Goal: Task Accomplishment & Management: Use online tool/utility

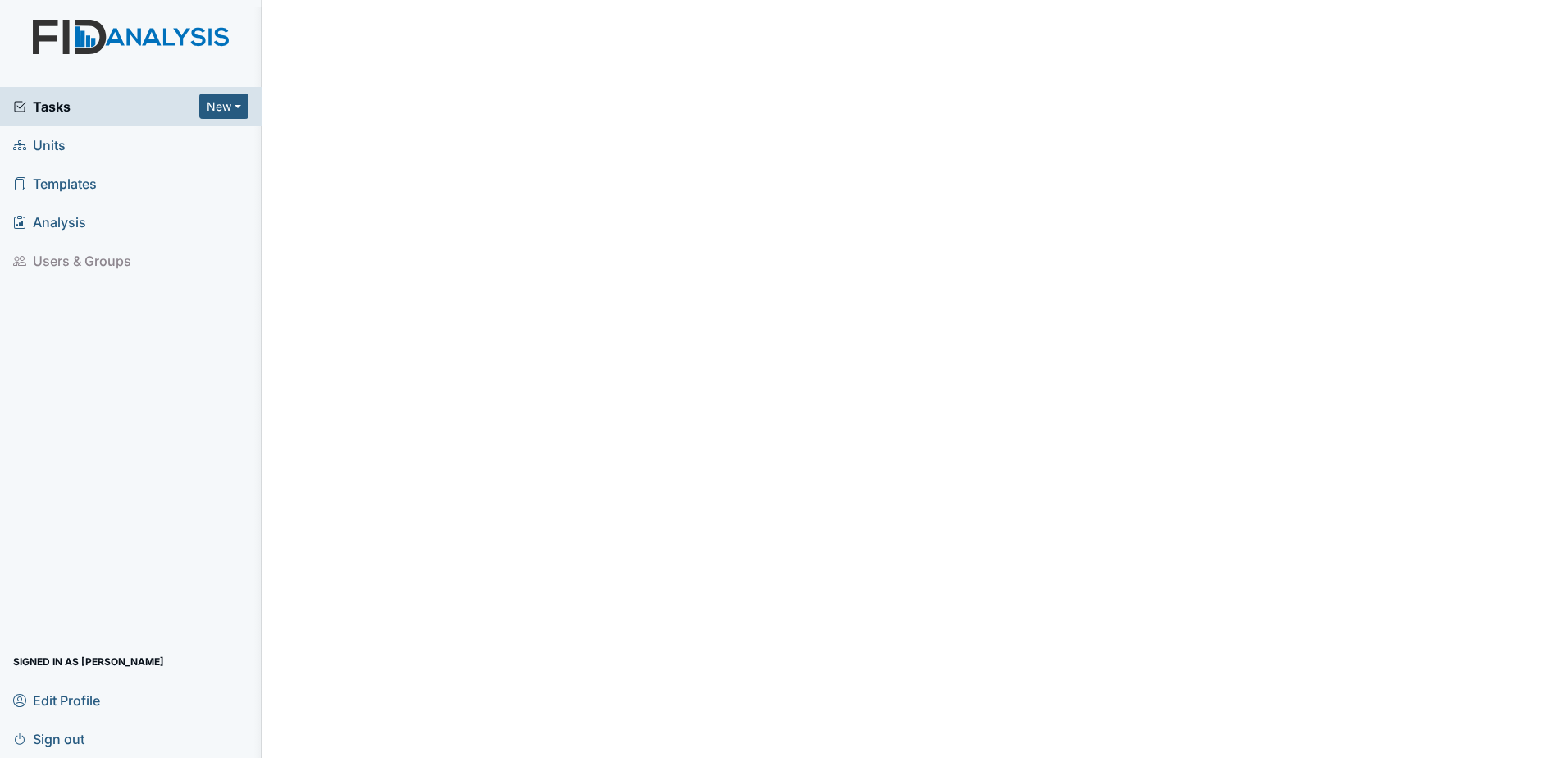
click at [54, 141] on span "Units" at bounding box center [39, 144] width 52 height 25
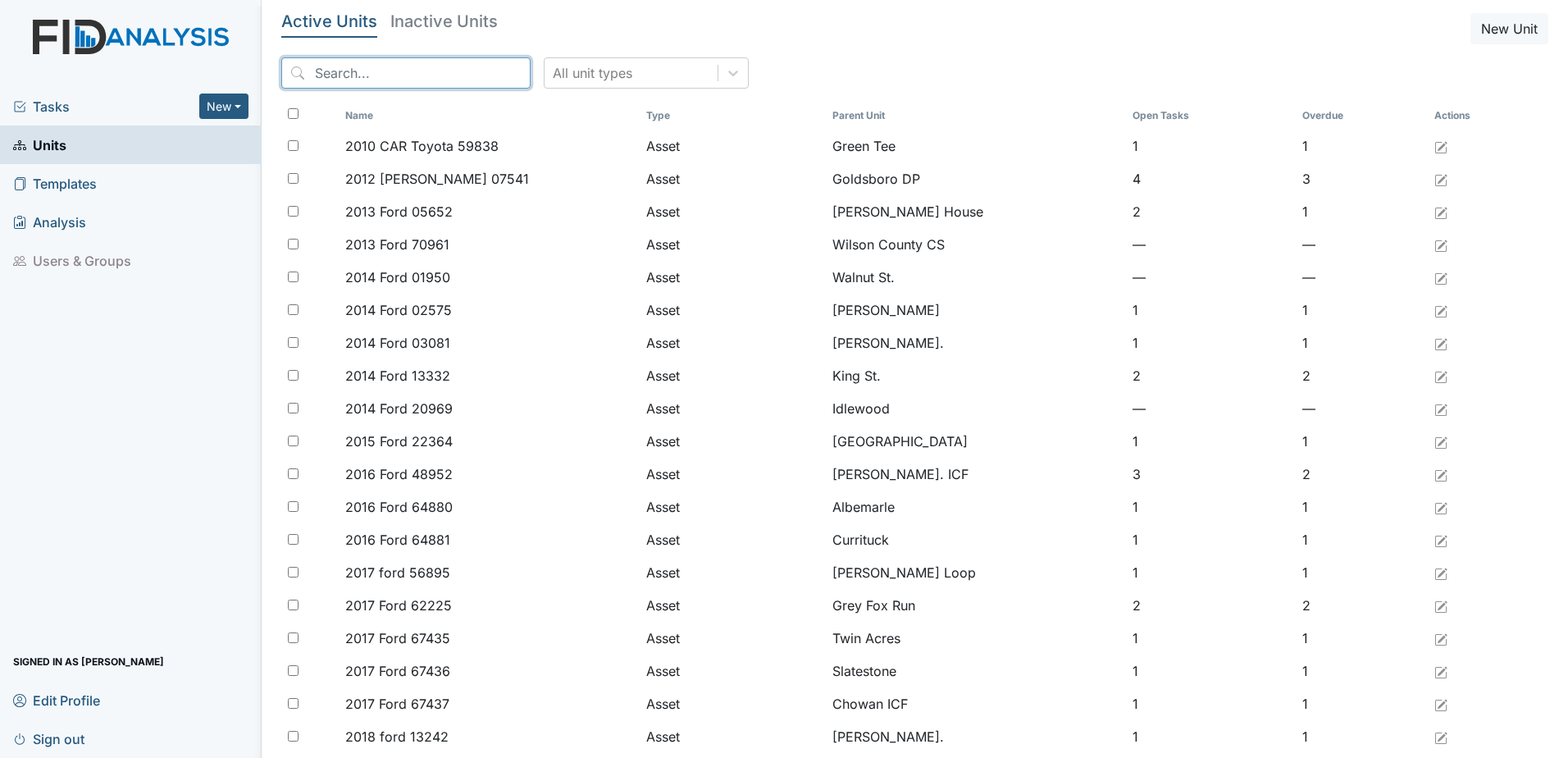
click at [380, 76] on input "search" at bounding box center [406, 73] width 249 height 31
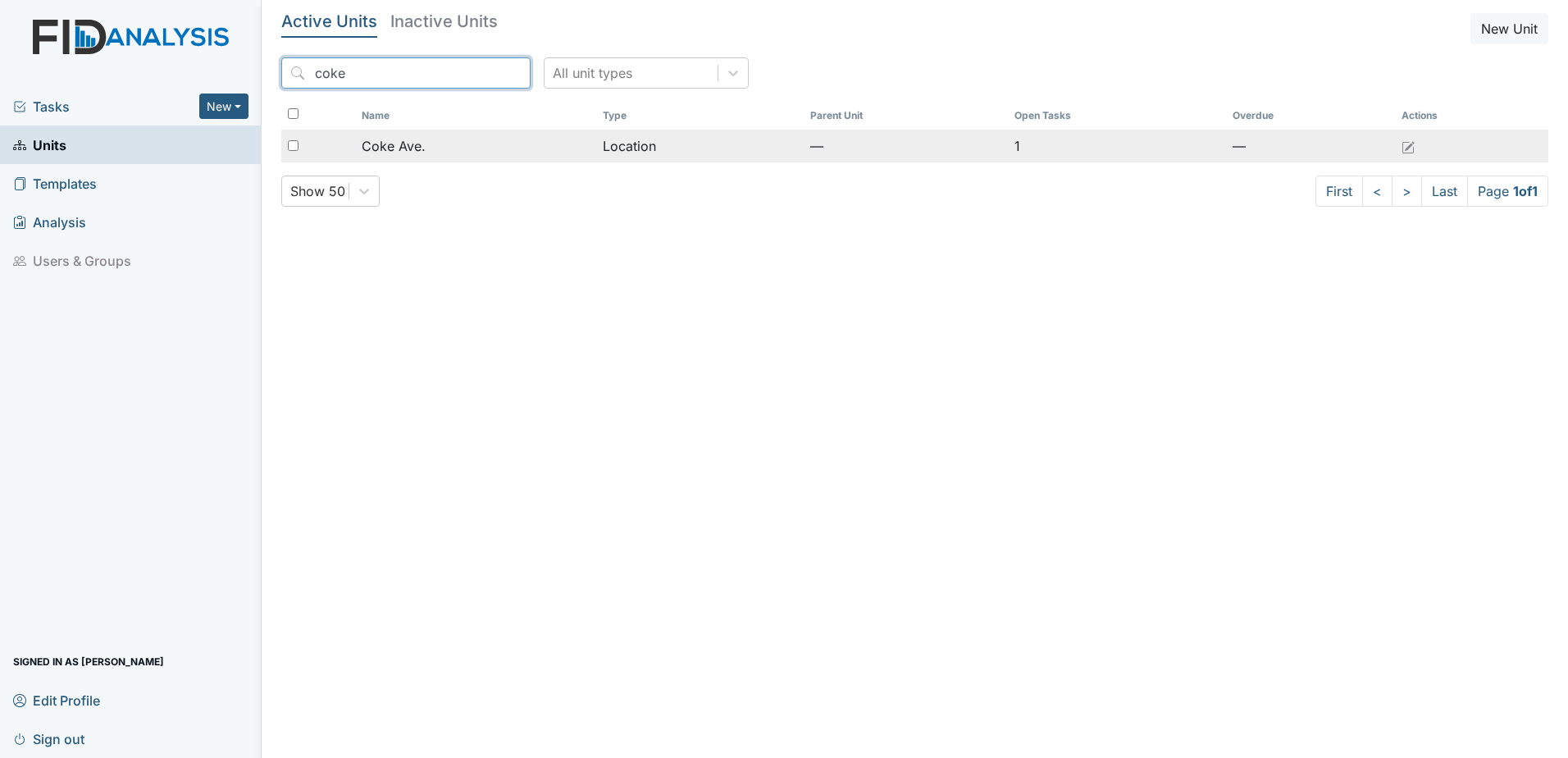
type input "coke"
click at [488, 131] on td "Coke Ave." at bounding box center [475, 146] width 241 height 33
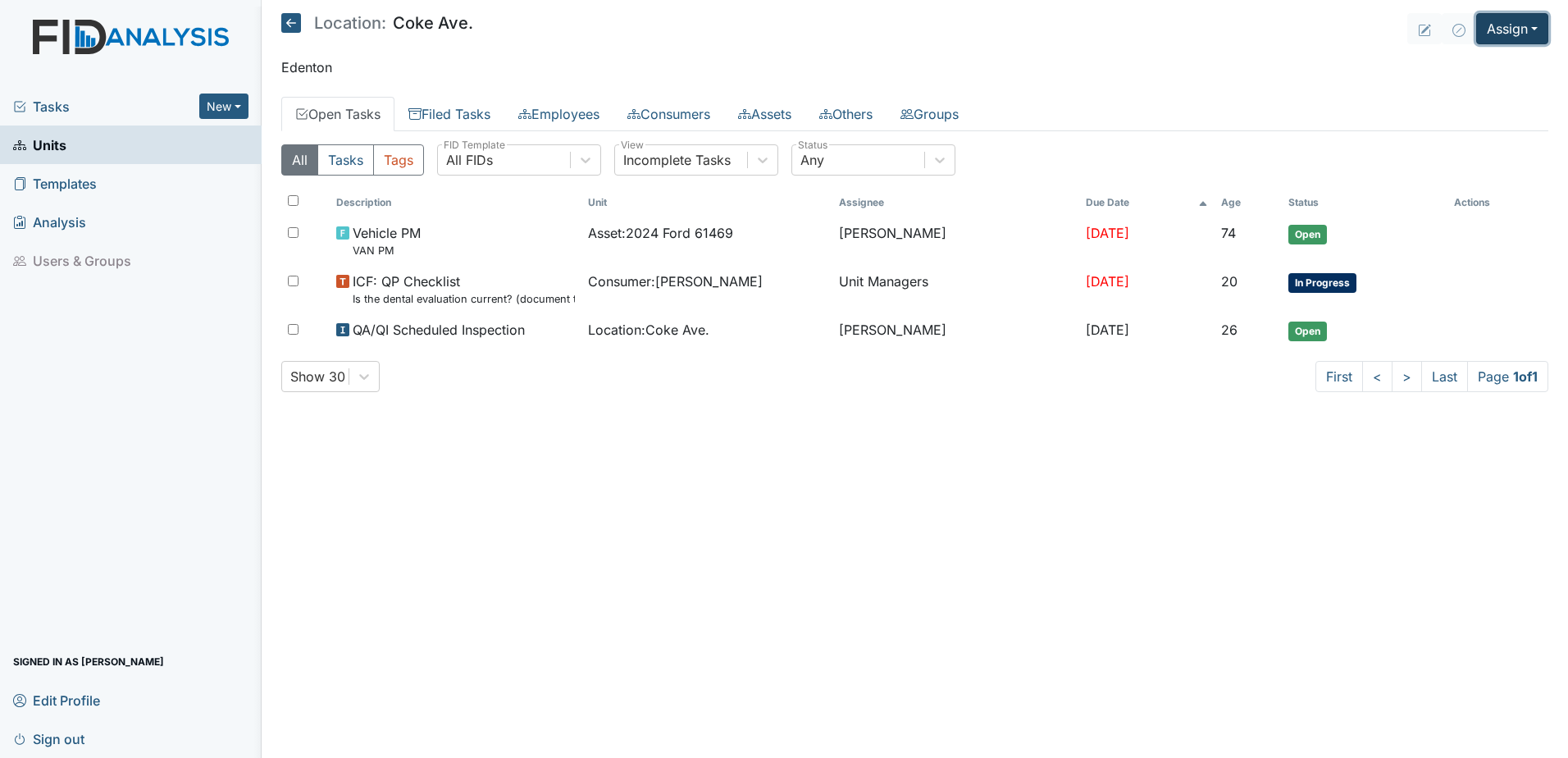
click at [1512, 31] on button "Assign" at bounding box center [1512, 29] width 72 height 31
click at [1492, 95] on link "Assign Inspection" at bounding box center [1473, 93] width 148 height 26
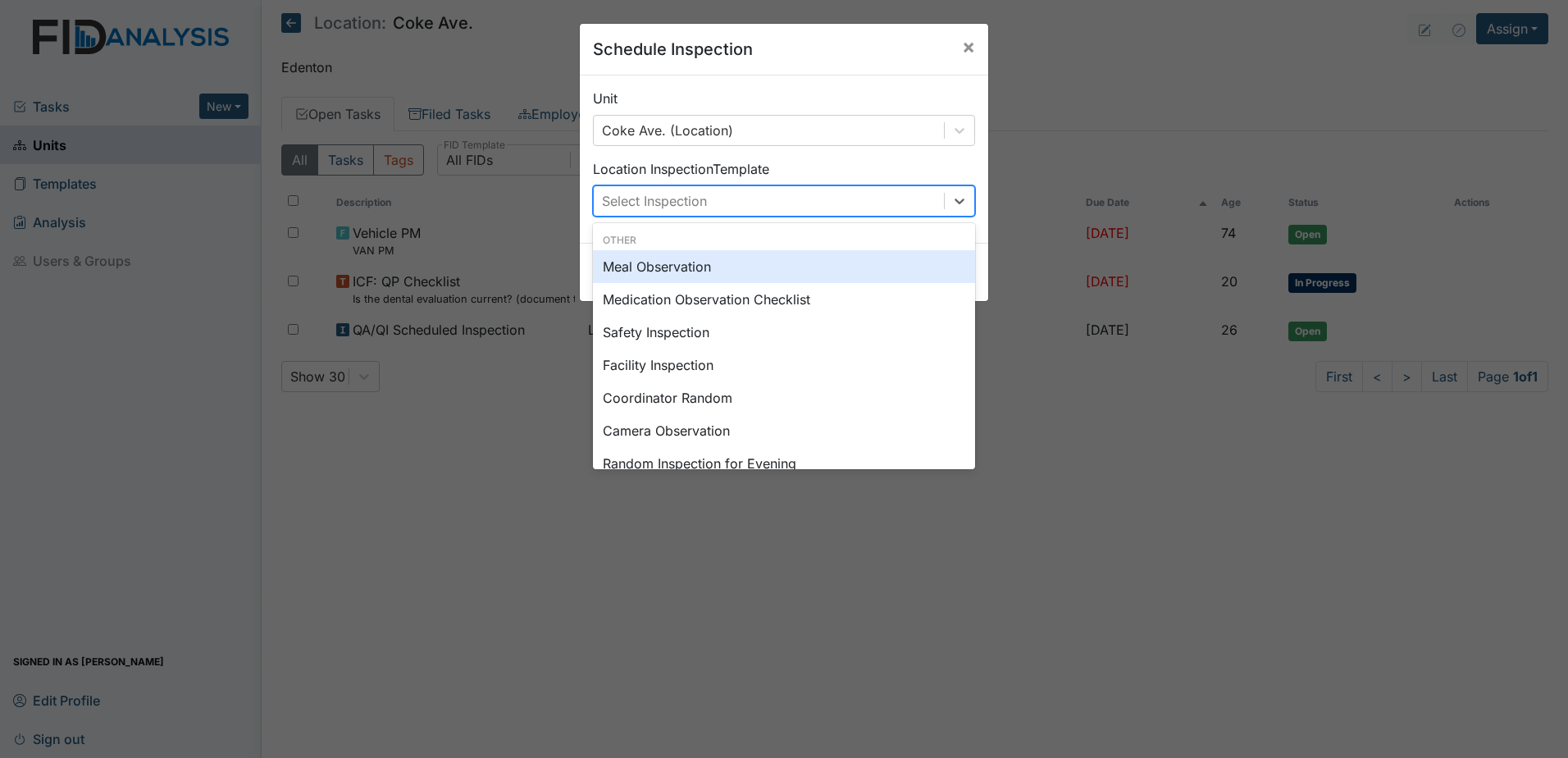
click at [770, 215] on div "Select Inspection" at bounding box center [769, 201] width 350 height 30
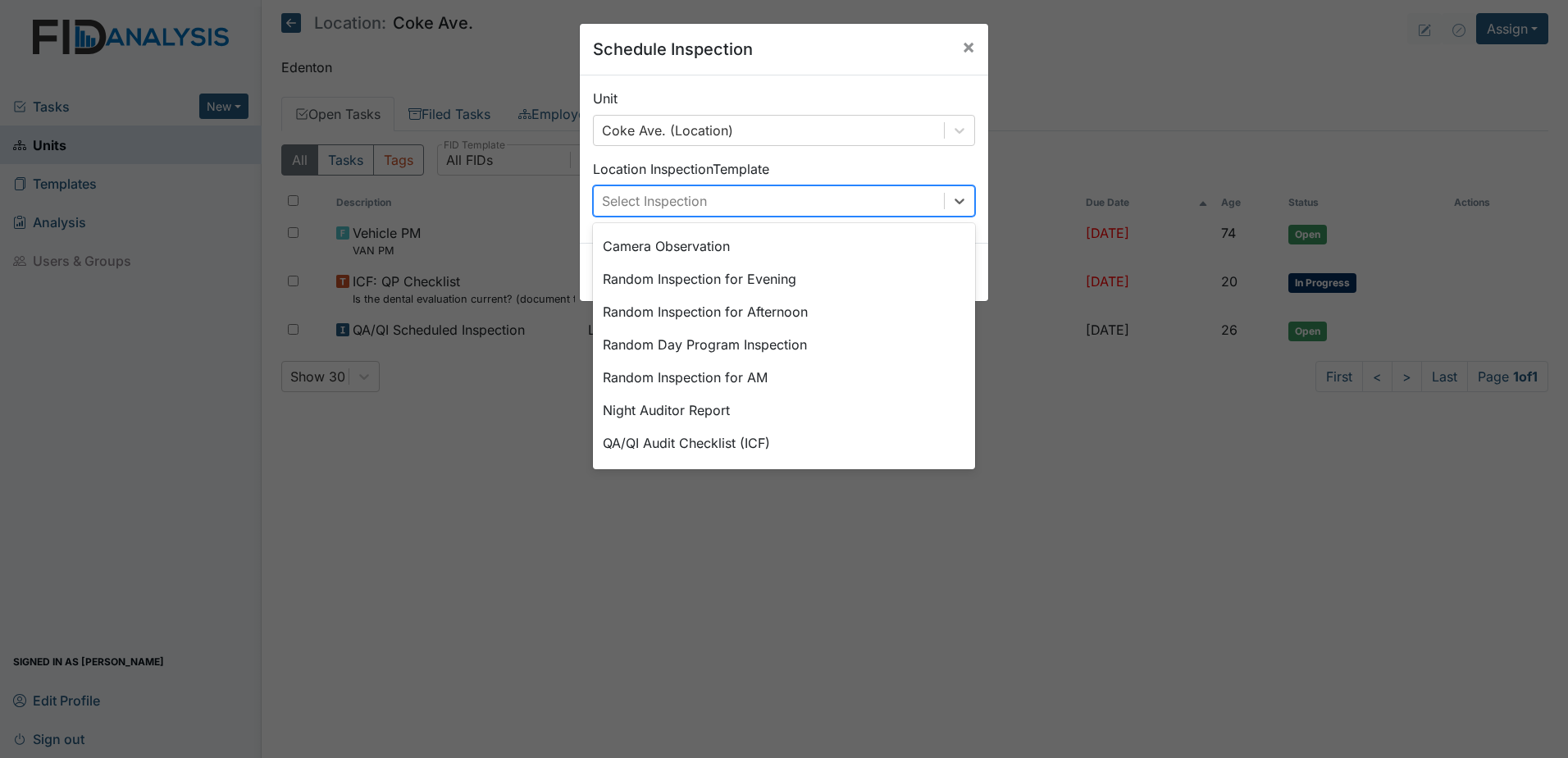
scroll to position [246, 0]
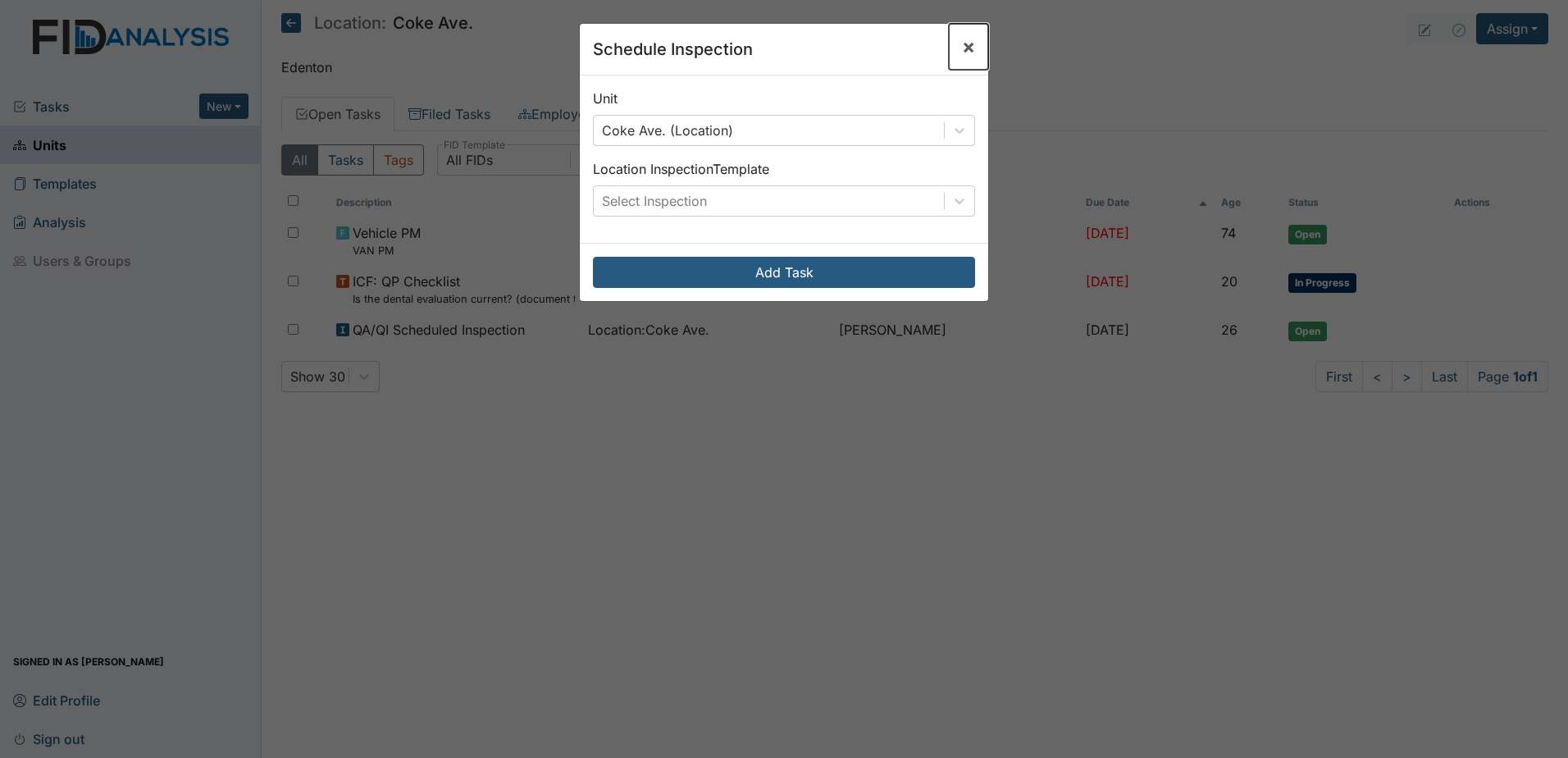
click at [963, 49] on span "×" at bounding box center [969, 46] width 13 height 23
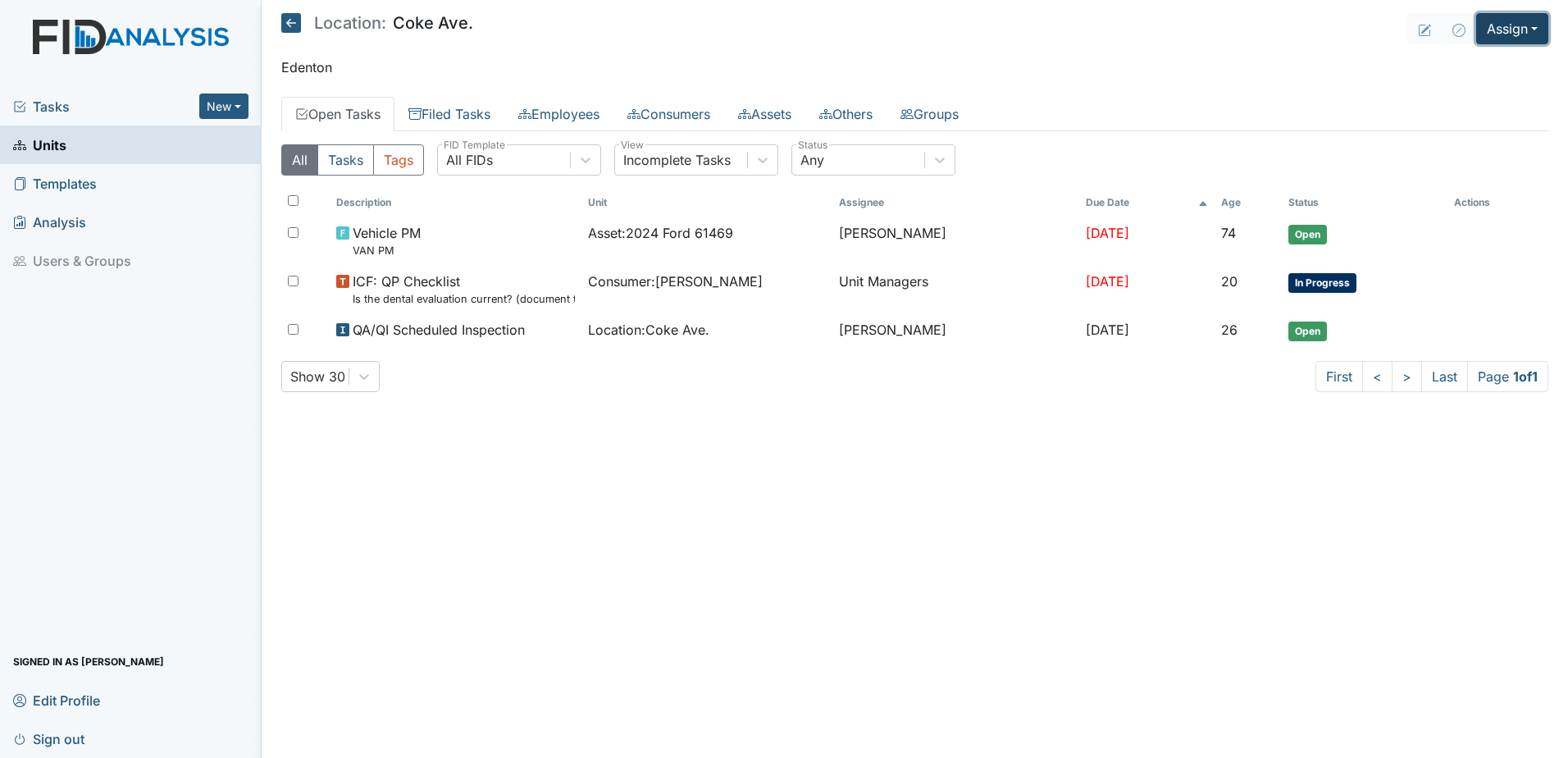
click at [1480, 21] on button "Assign" at bounding box center [1512, 29] width 72 height 31
click at [1465, 66] on link "Assign Form" at bounding box center [1473, 66] width 148 height 26
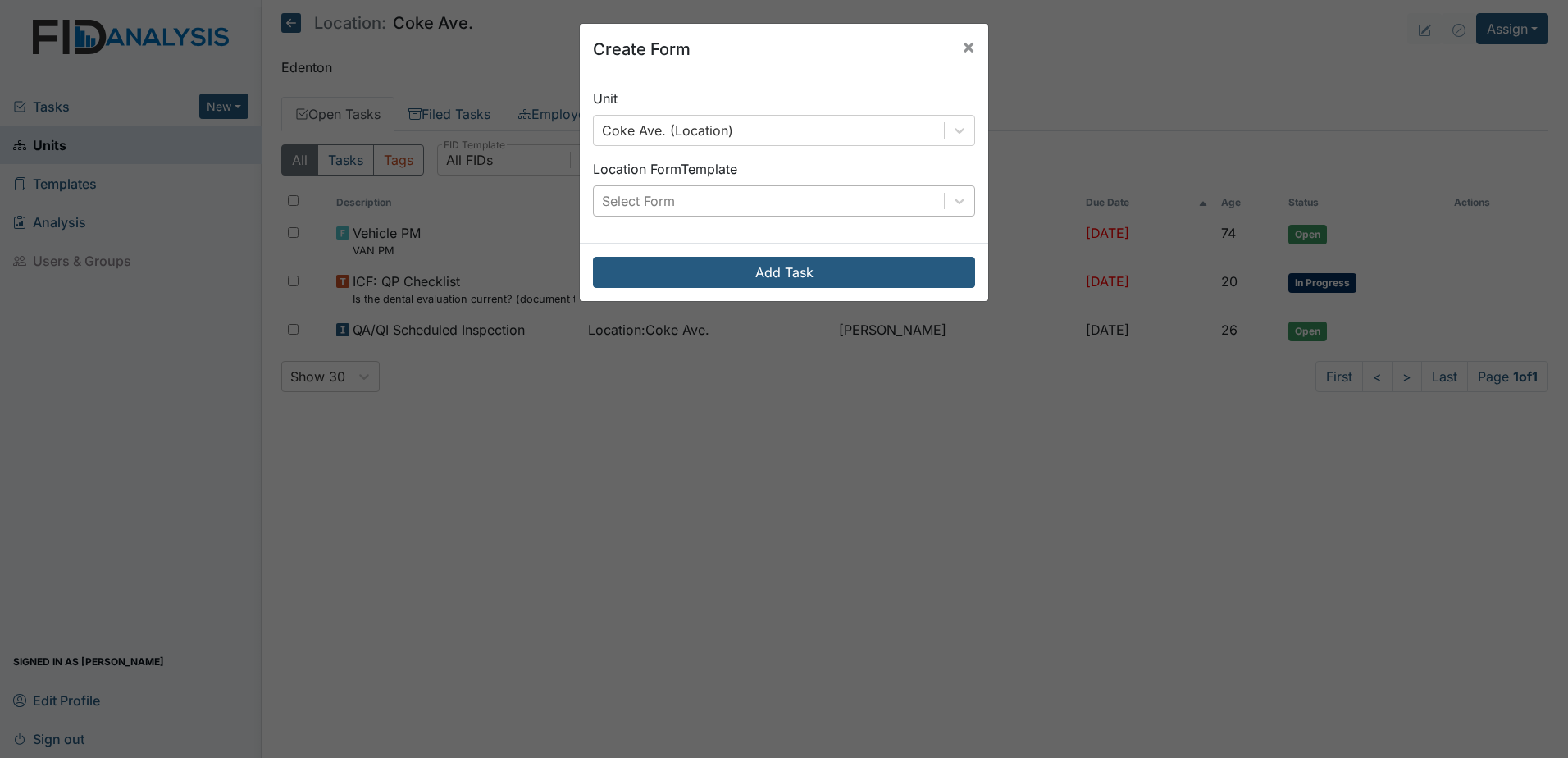
click at [809, 203] on div "Select Form" at bounding box center [769, 201] width 350 height 30
click at [970, 53] on button "×" at bounding box center [968, 46] width 39 height 46
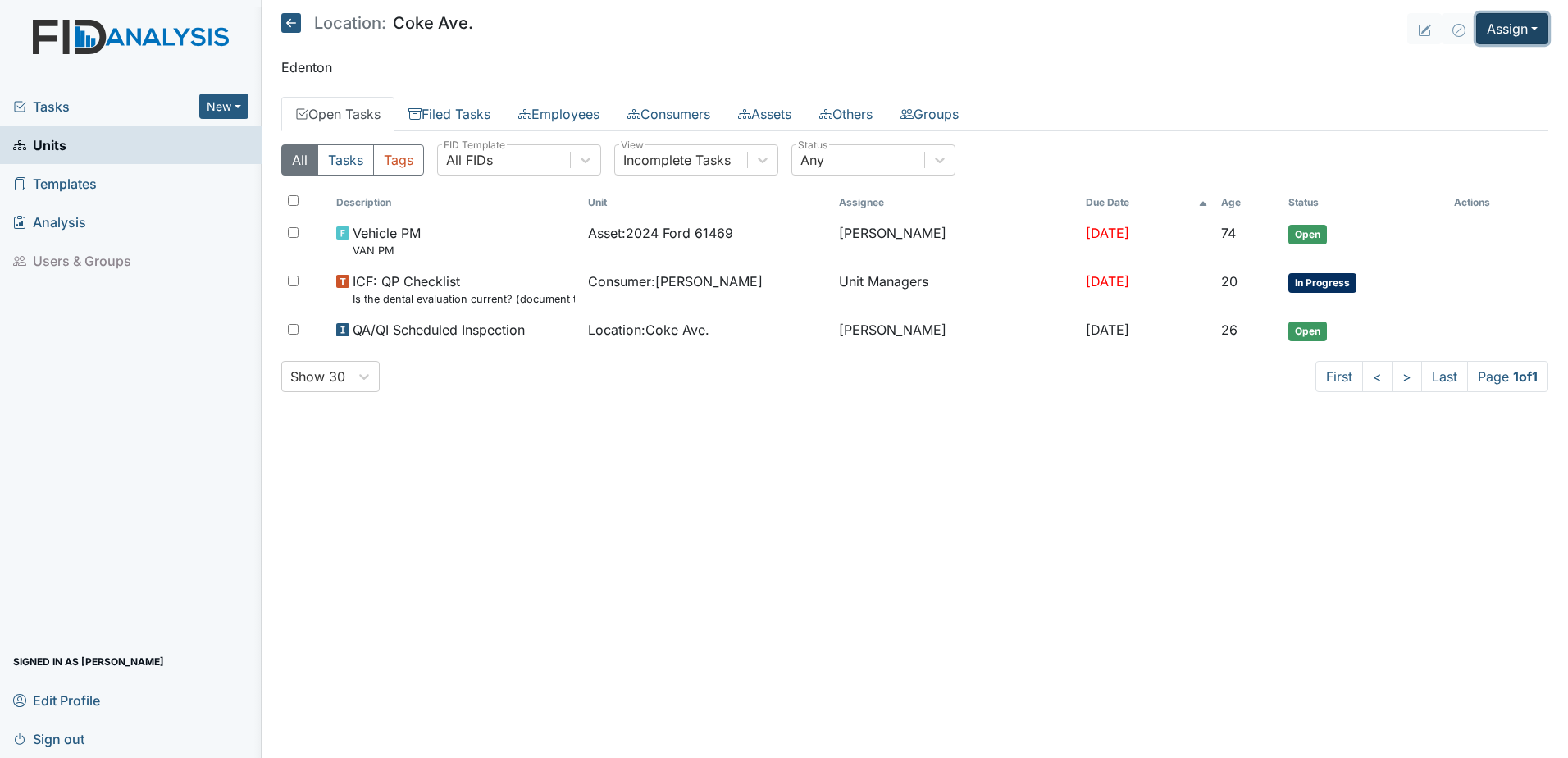
click at [1525, 25] on button "Assign" at bounding box center [1512, 29] width 72 height 31
click at [1519, 91] on link "Assign Inspection" at bounding box center [1473, 93] width 148 height 26
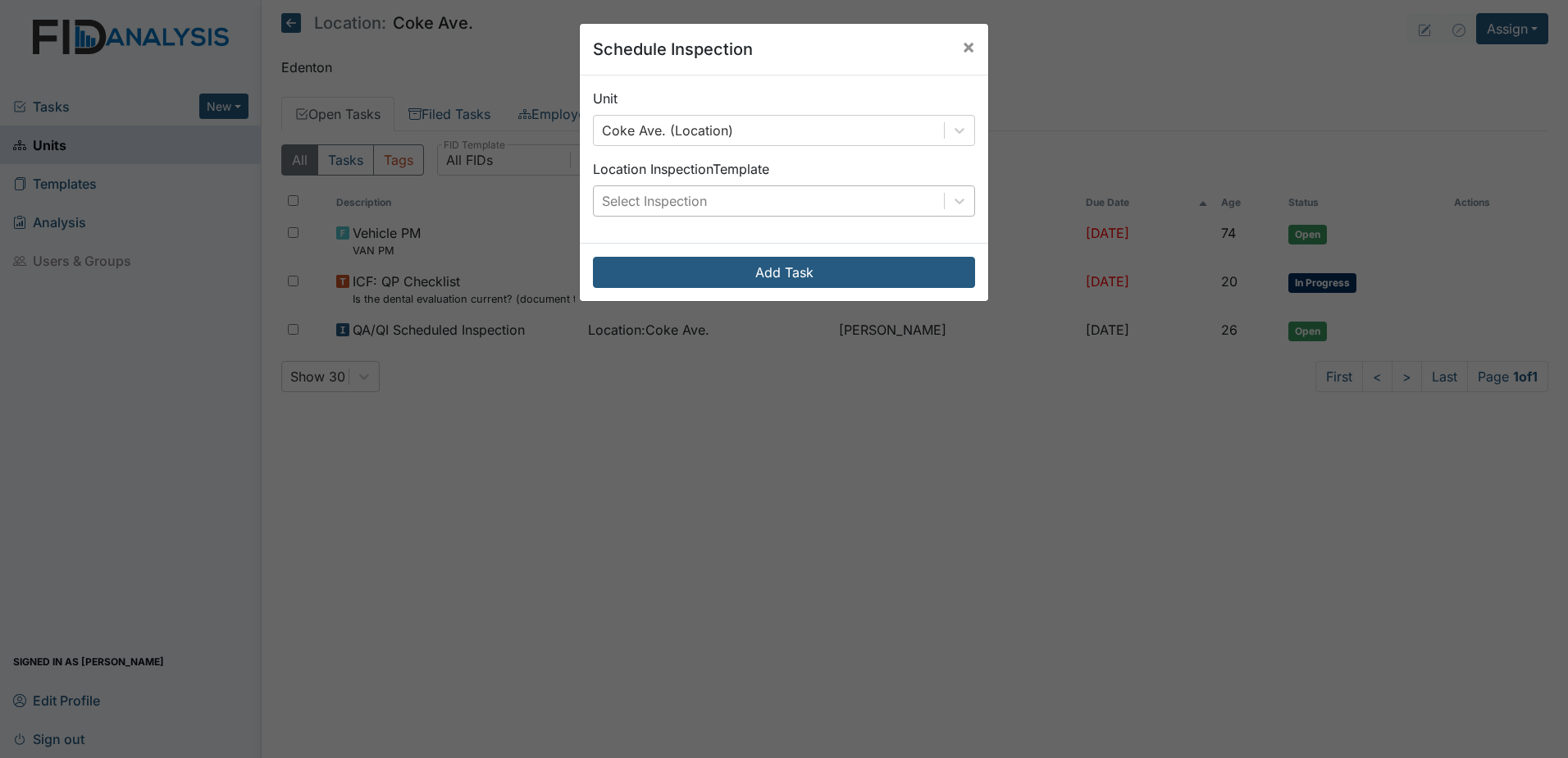
click at [705, 203] on div "Select Inspection" at bounding box center [769, 201] width 350 height 30
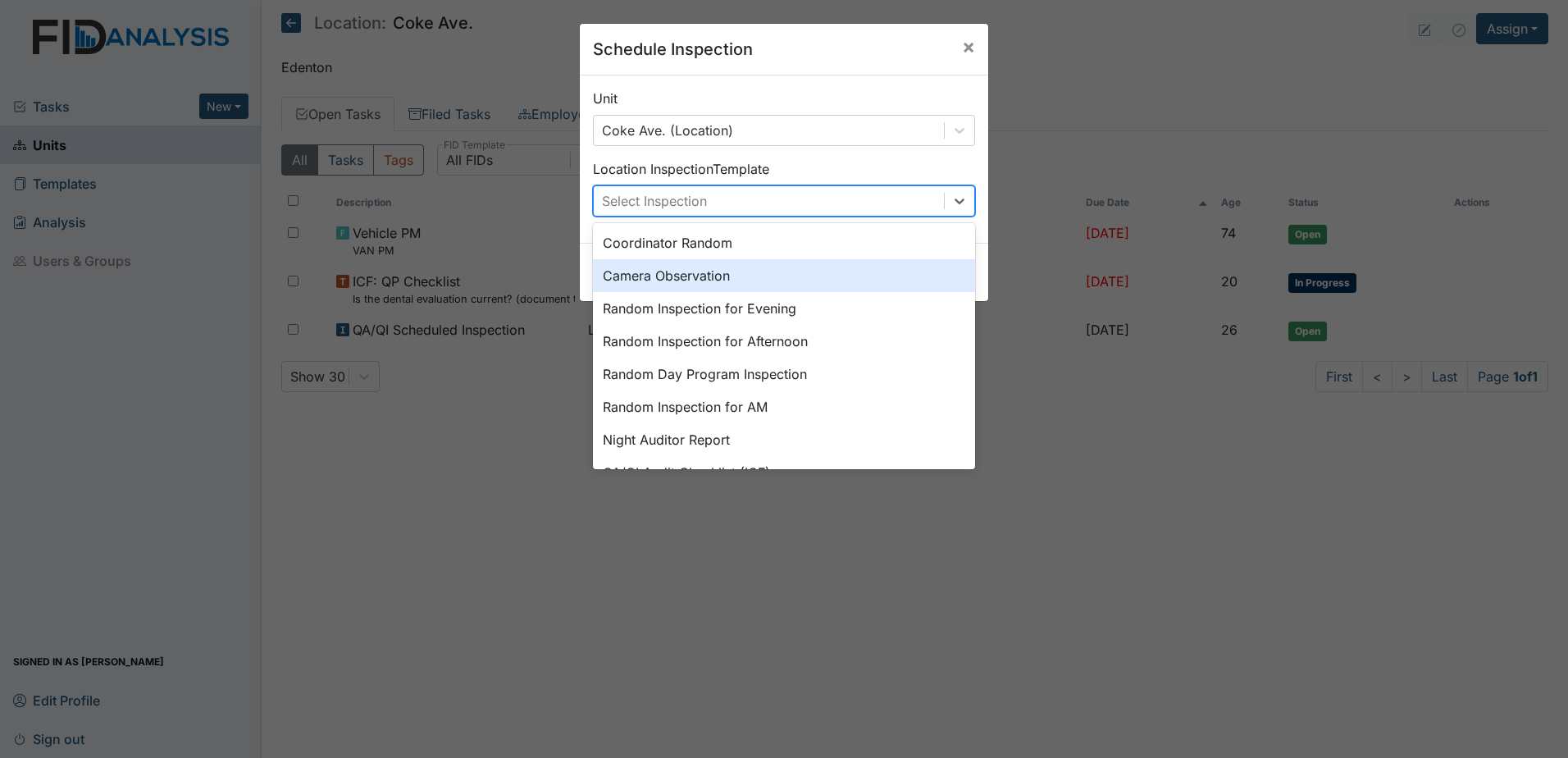
scroll to position [164, 0]
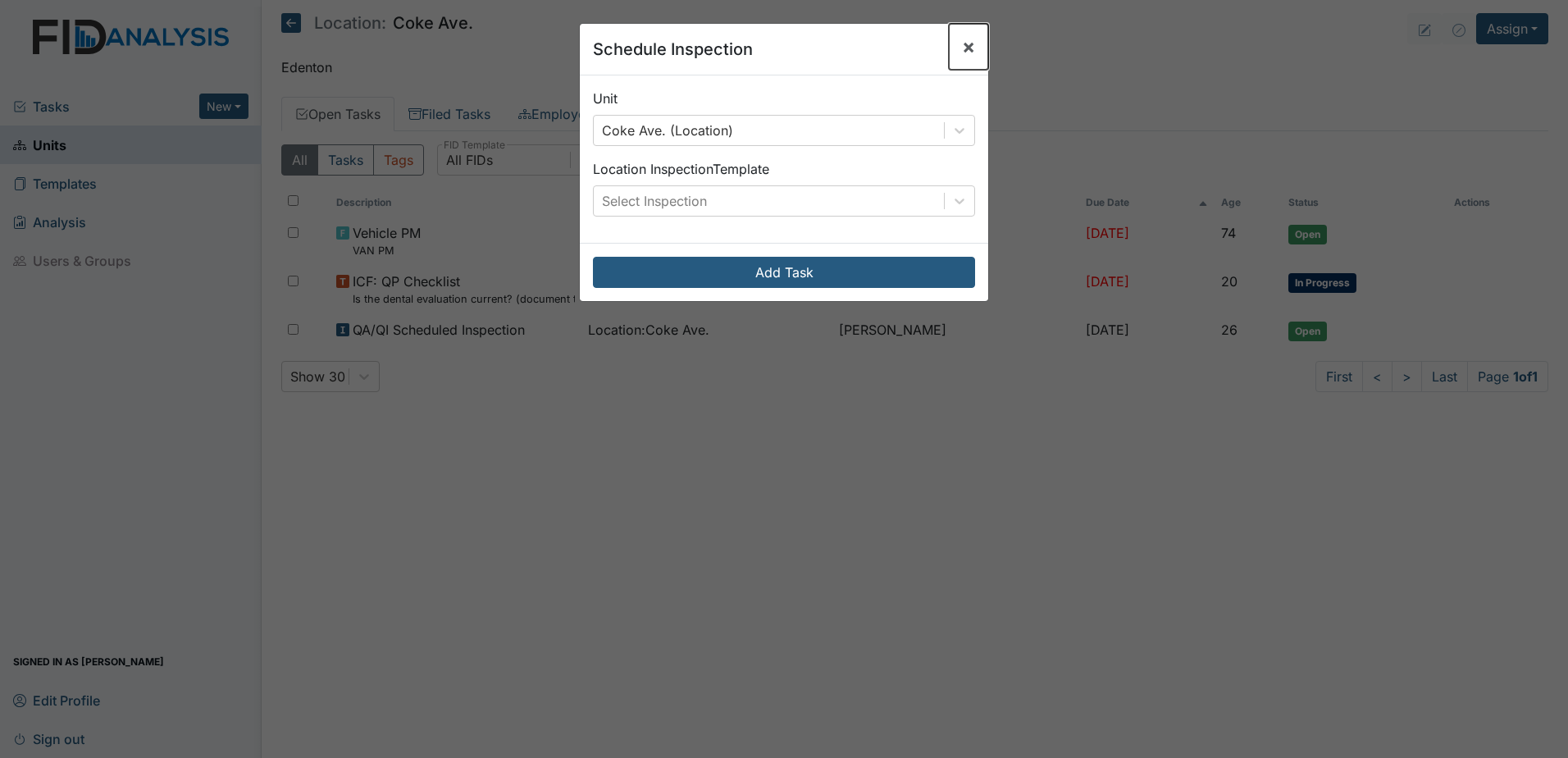
click at [969, 53] on span "×" at bounding box center [969, 46] width 13 height 23
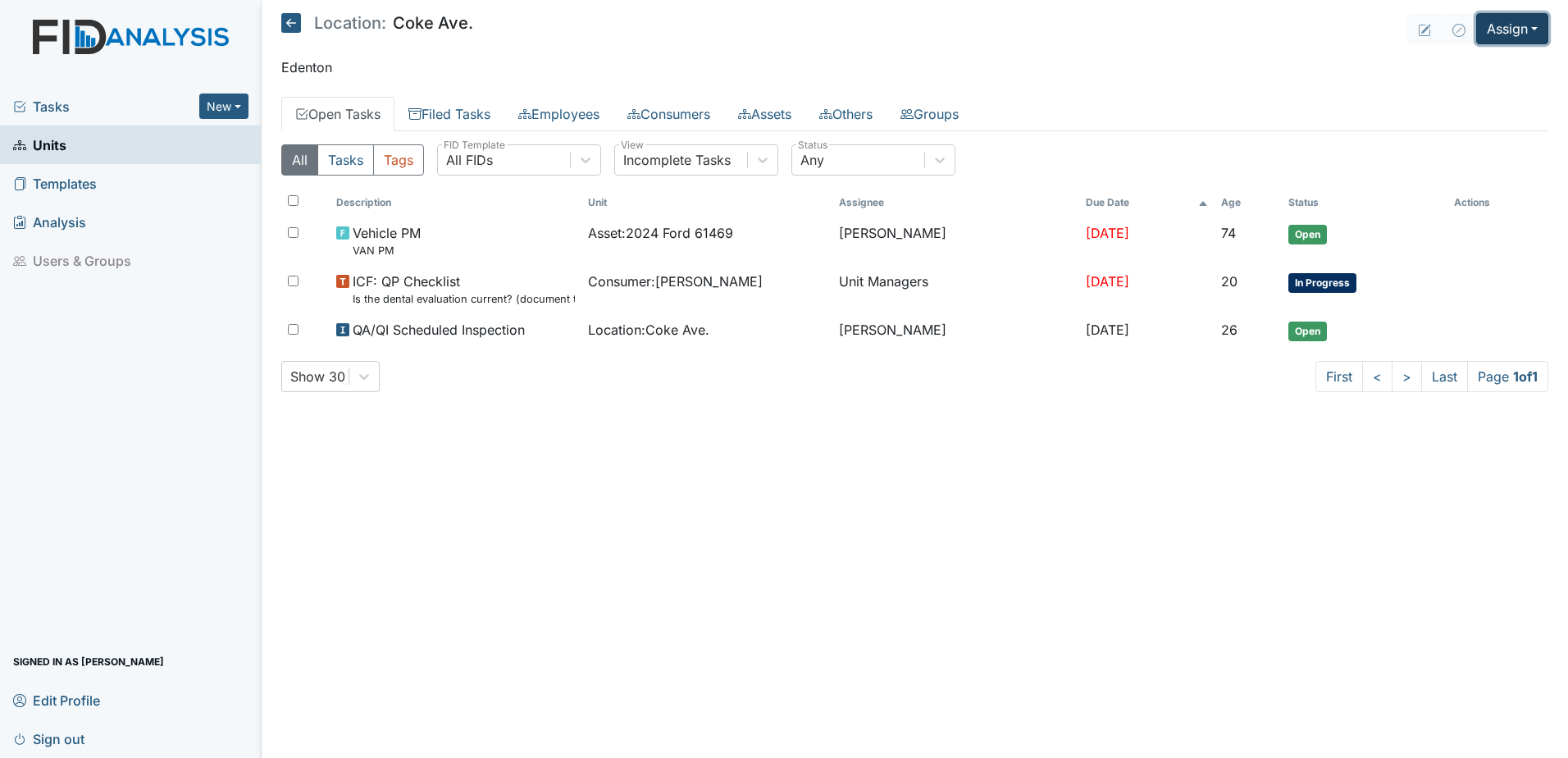
click at [1525, 34] on button "Assign" at bounding box center [1512, 29] width 72 height 31
click at [1486, 67] on link "Assign Form" at bounding box center [1473, 66] width 148 height 26
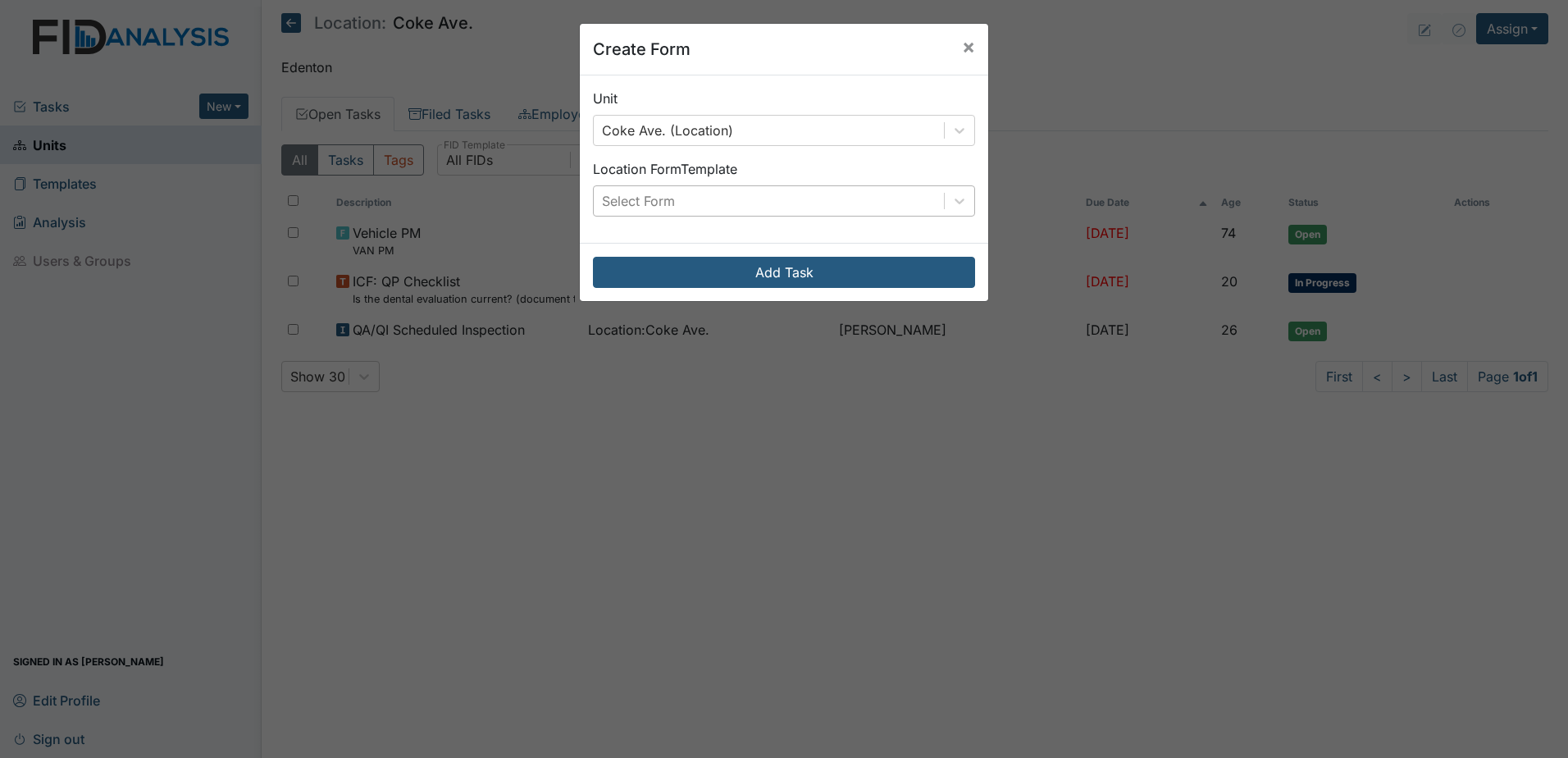
click at [817, 201] on div "Select Form" at bounding box center [769, 201] width 350 height 30
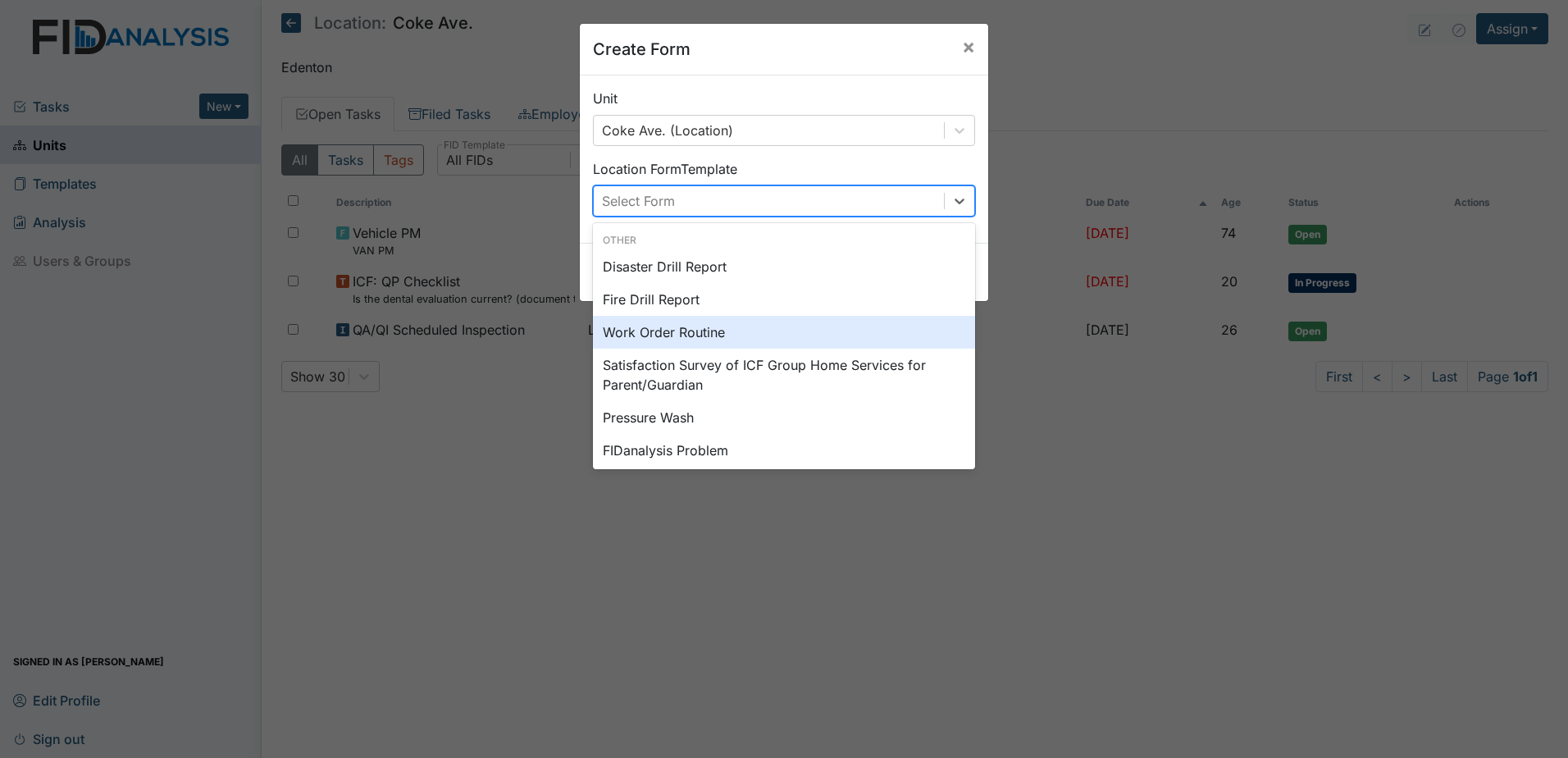
click at [712, 340] on div "Work Order Routine" at bounding box center [784, 333] width 382 height 33
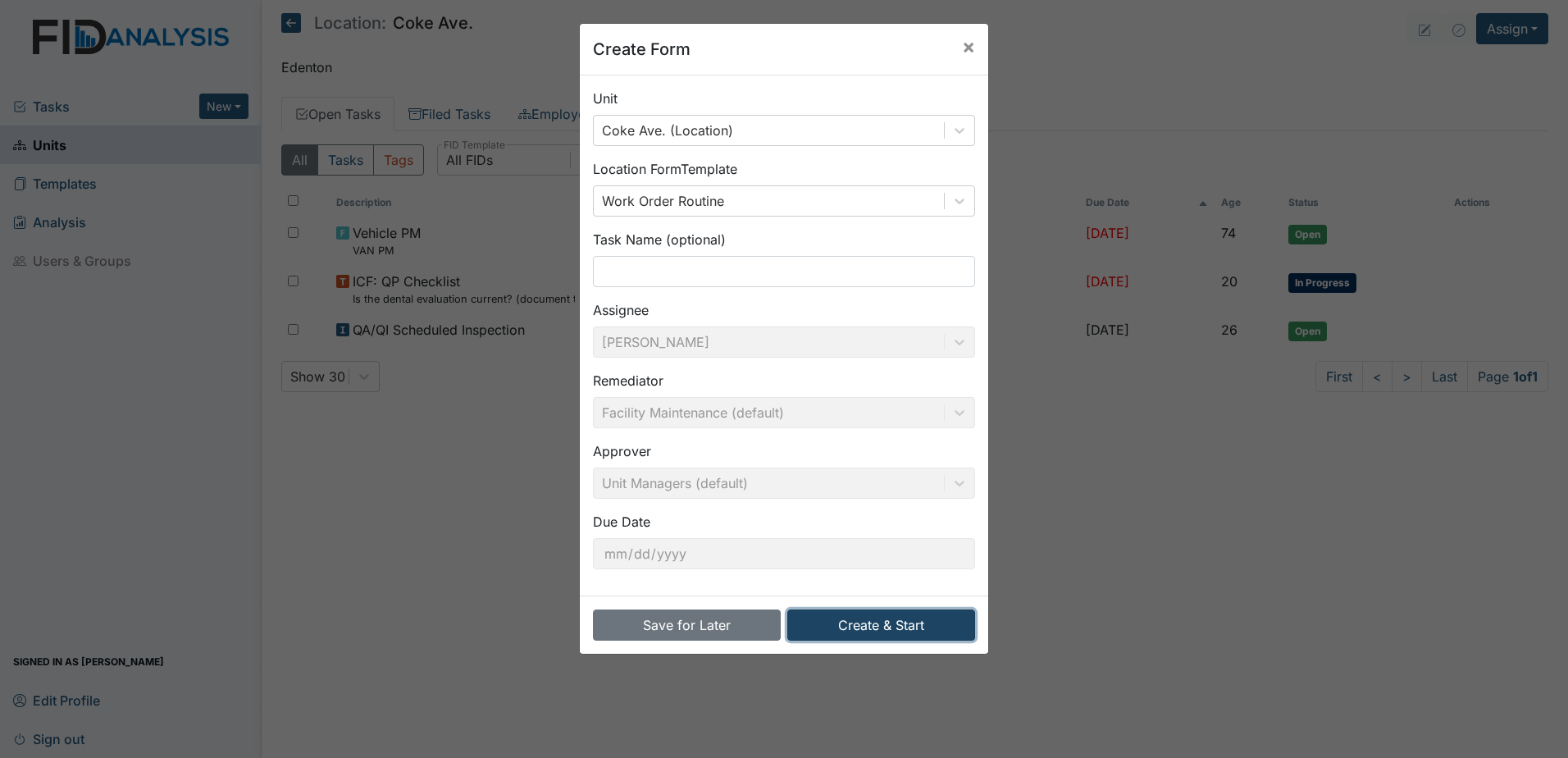
click at [878, 634] on button "Create & Start" at bounding box center [881, 626] width 188 height 31
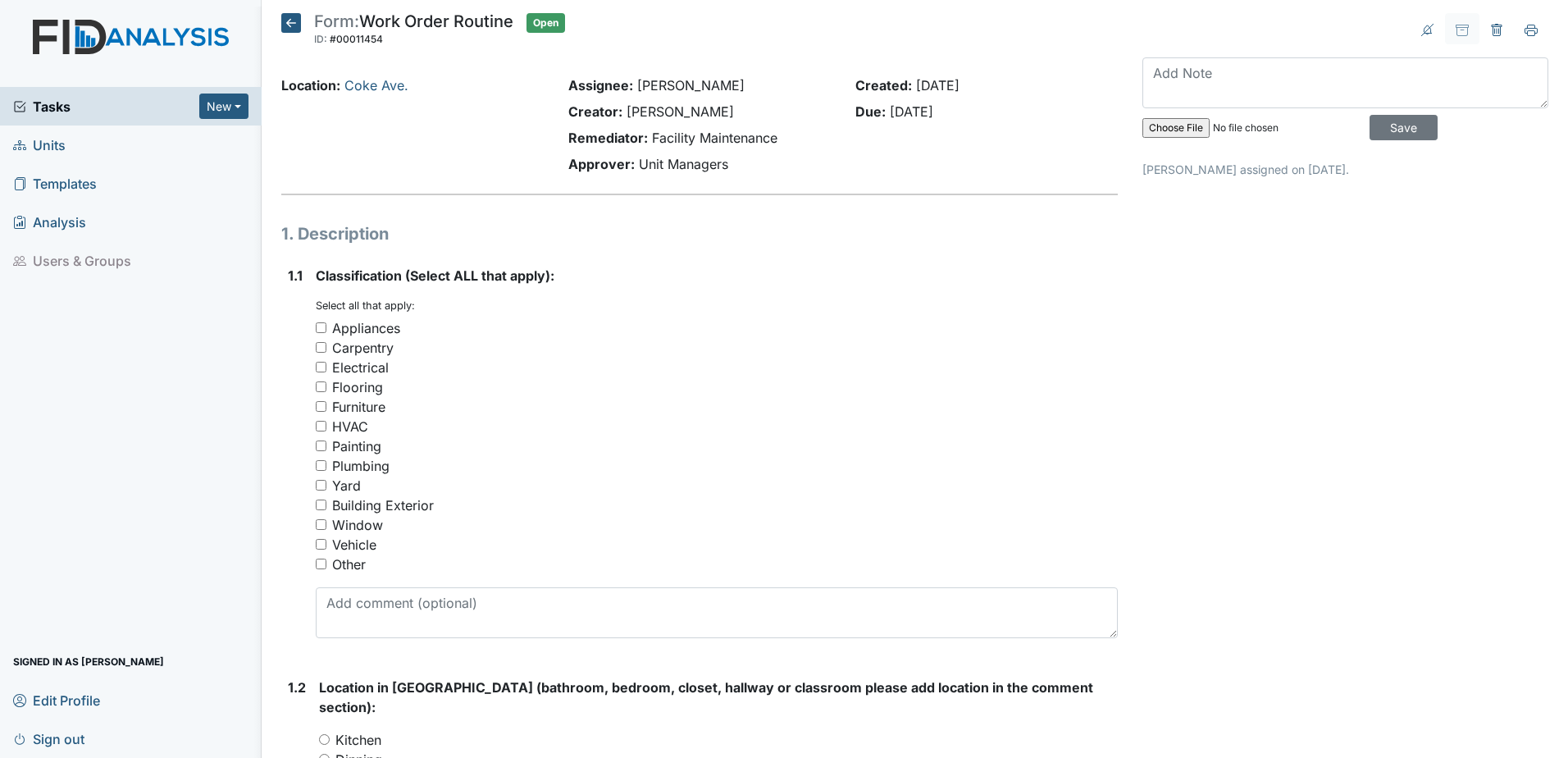
click at [380, 329] on div "Appliances" at bounding box center [366, 328] width 68 height 20
click at [327, 329] on input "Appliances" at bounding box center [321, 328] width 10 height 10
checkbox input "true"
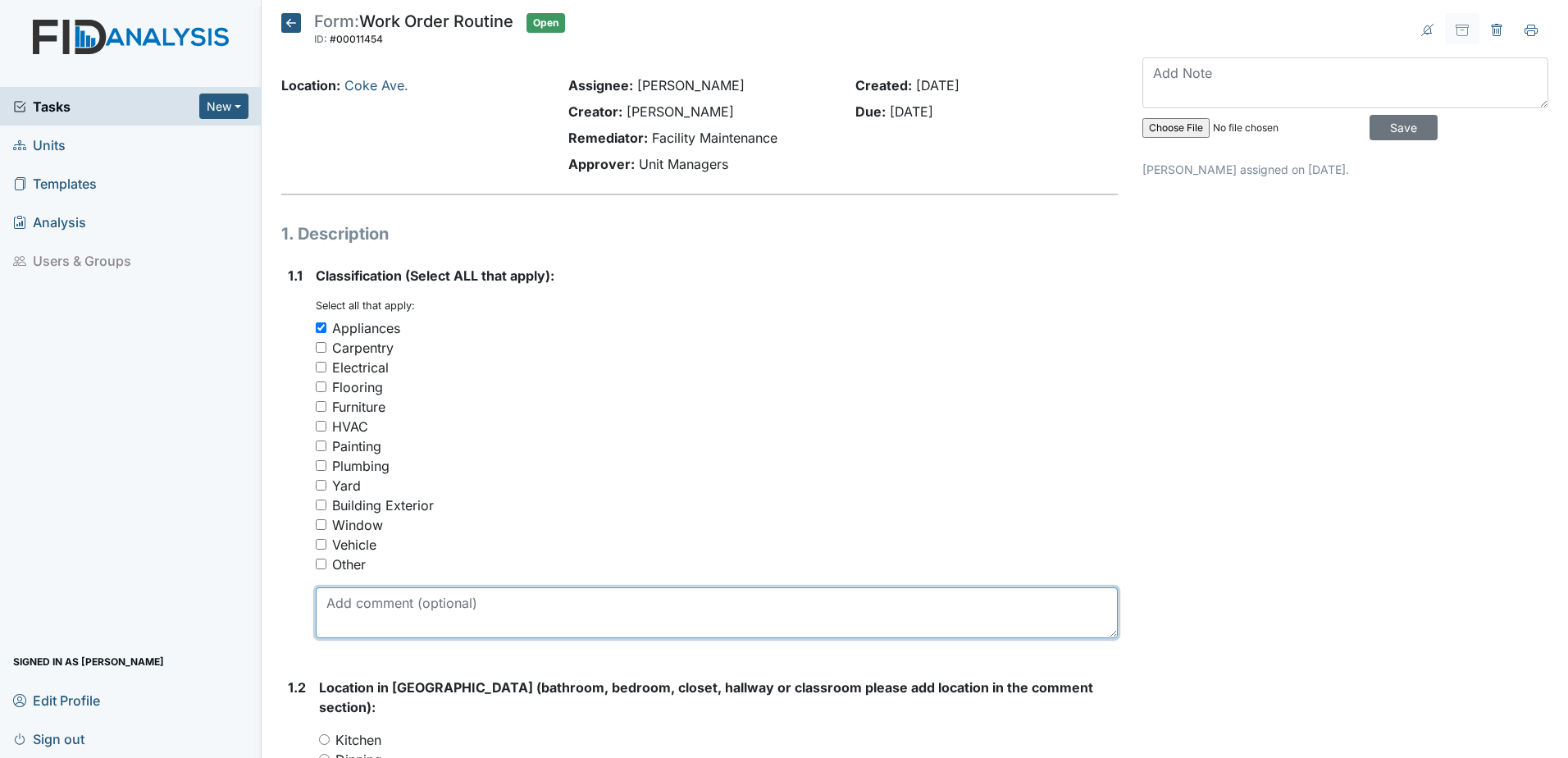
click at [458, 602] on textarea at bounding box center [717, 613] width 802 height 51
click at [625, 601] on textarea "The dryer handles need to be fixed It's coming" at bounding box center [717, 613] width 802 height 51
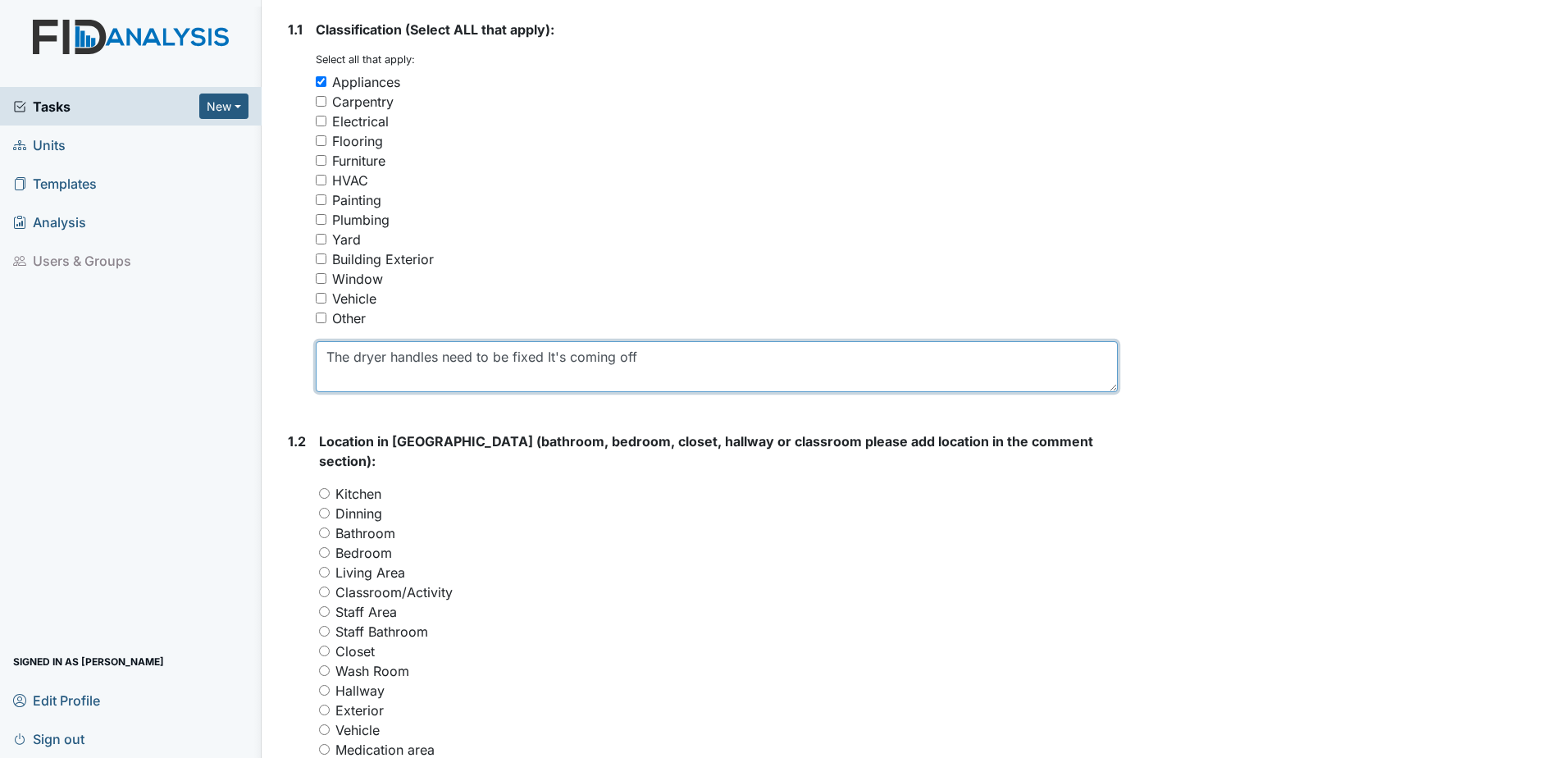
scroll to position [493, 0]
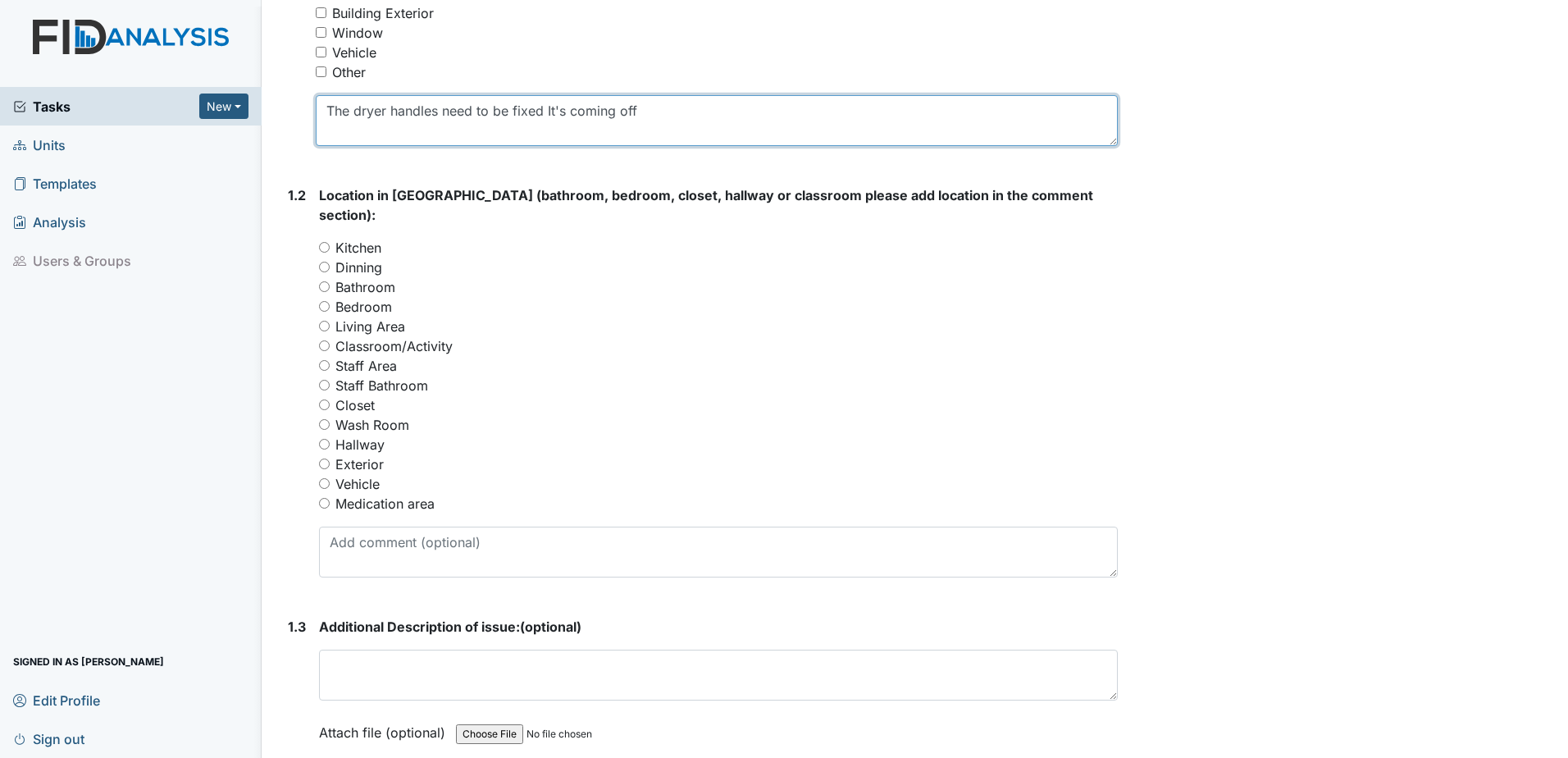
type textarea "The dryer handles need to be fixed It's coming off"
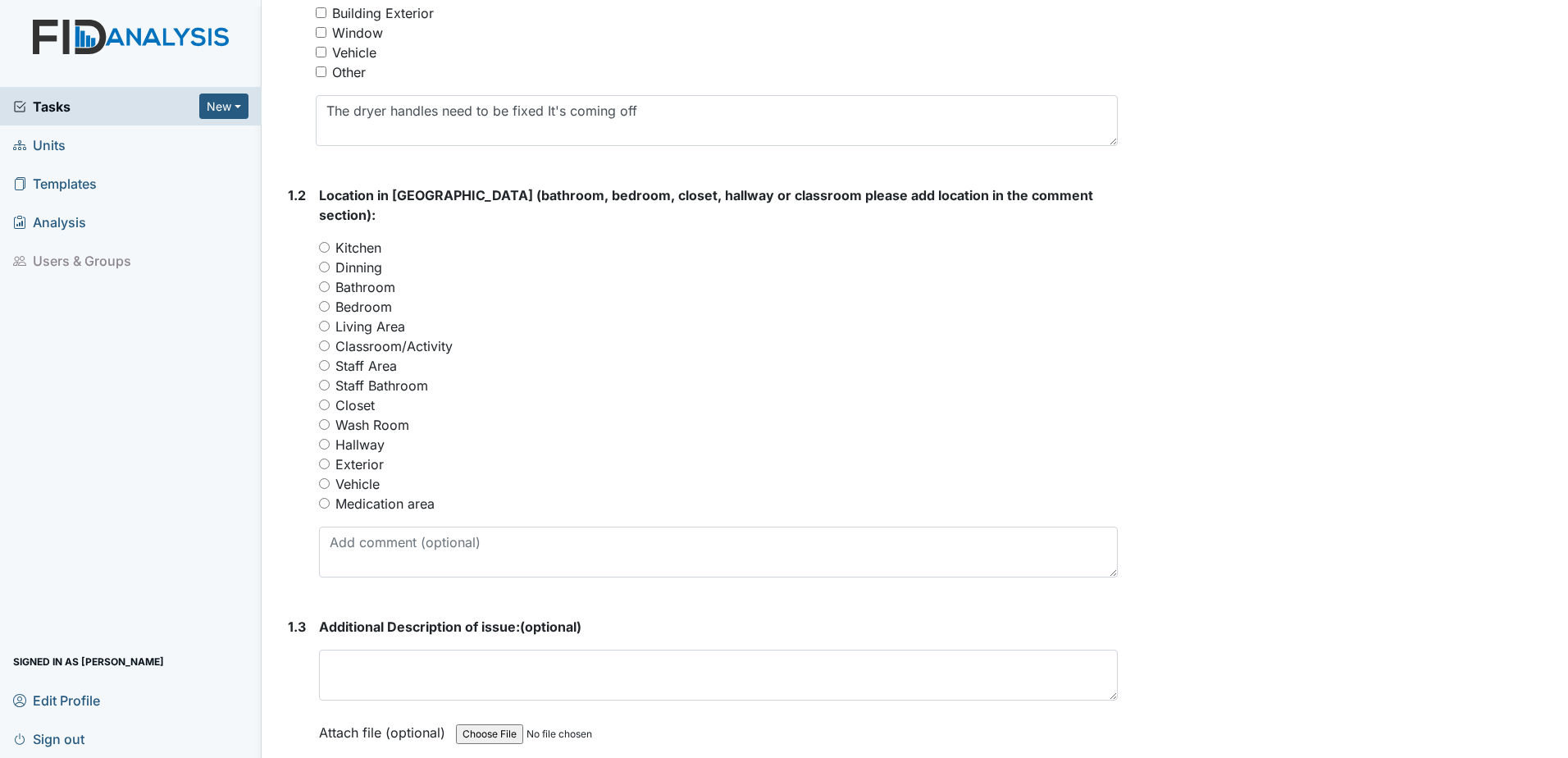
click at [850, 435] on div "Hallway" at bounding box center [718, 444] width 799 height 20
click at [328, 419] on input "Wash Room" at bounding box center [324, 424] width 10 height 10
radio input "true"
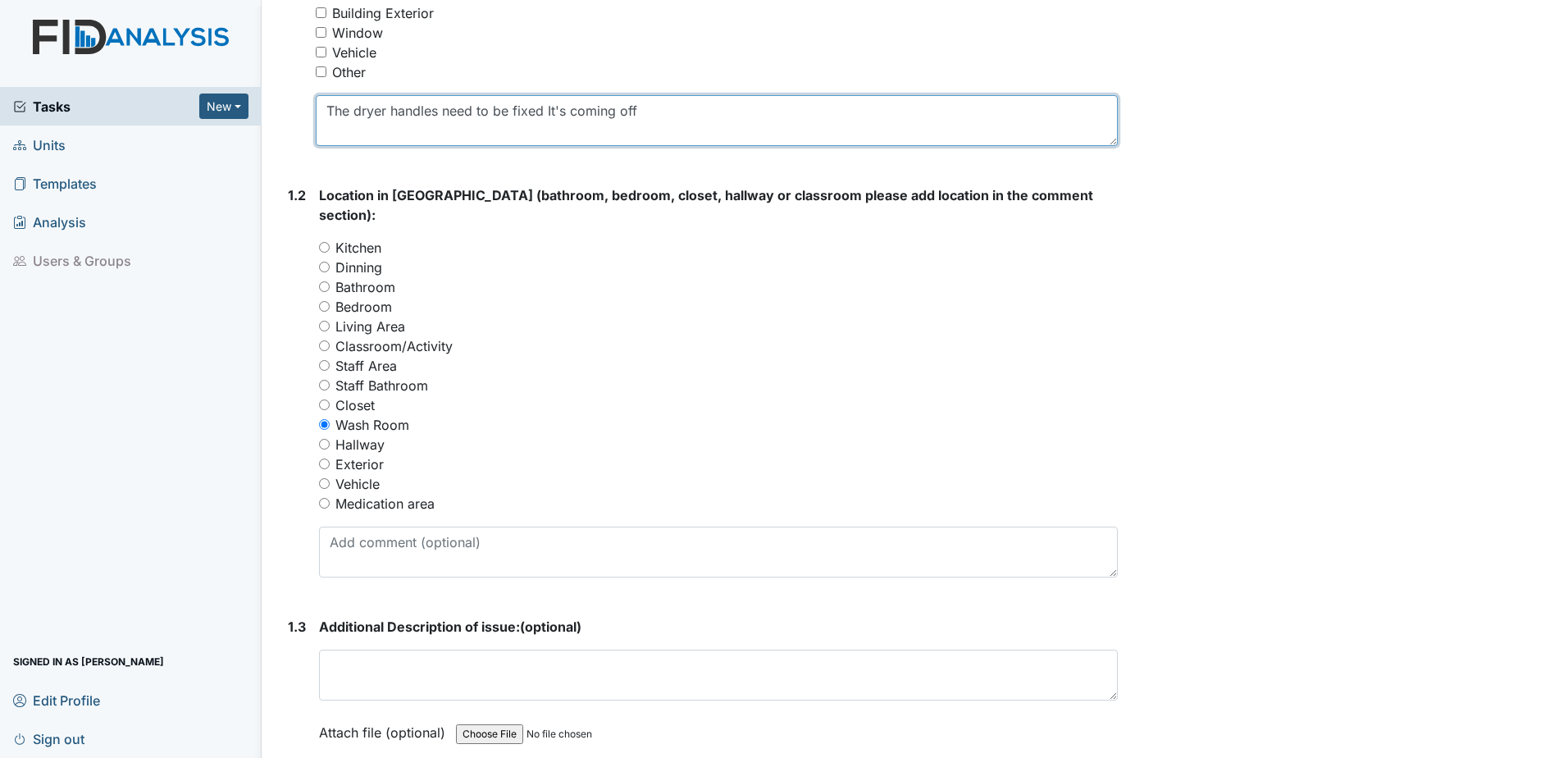
drag, startPoint x: 381, startPoint y: 115, endPoint x: 672, endPoint y: 121, distance: 291.1
click at [672, 121] on textarea "The dryer handles need to be fixed It's coming off" at bounding box center [717, 121] width 802 height 51
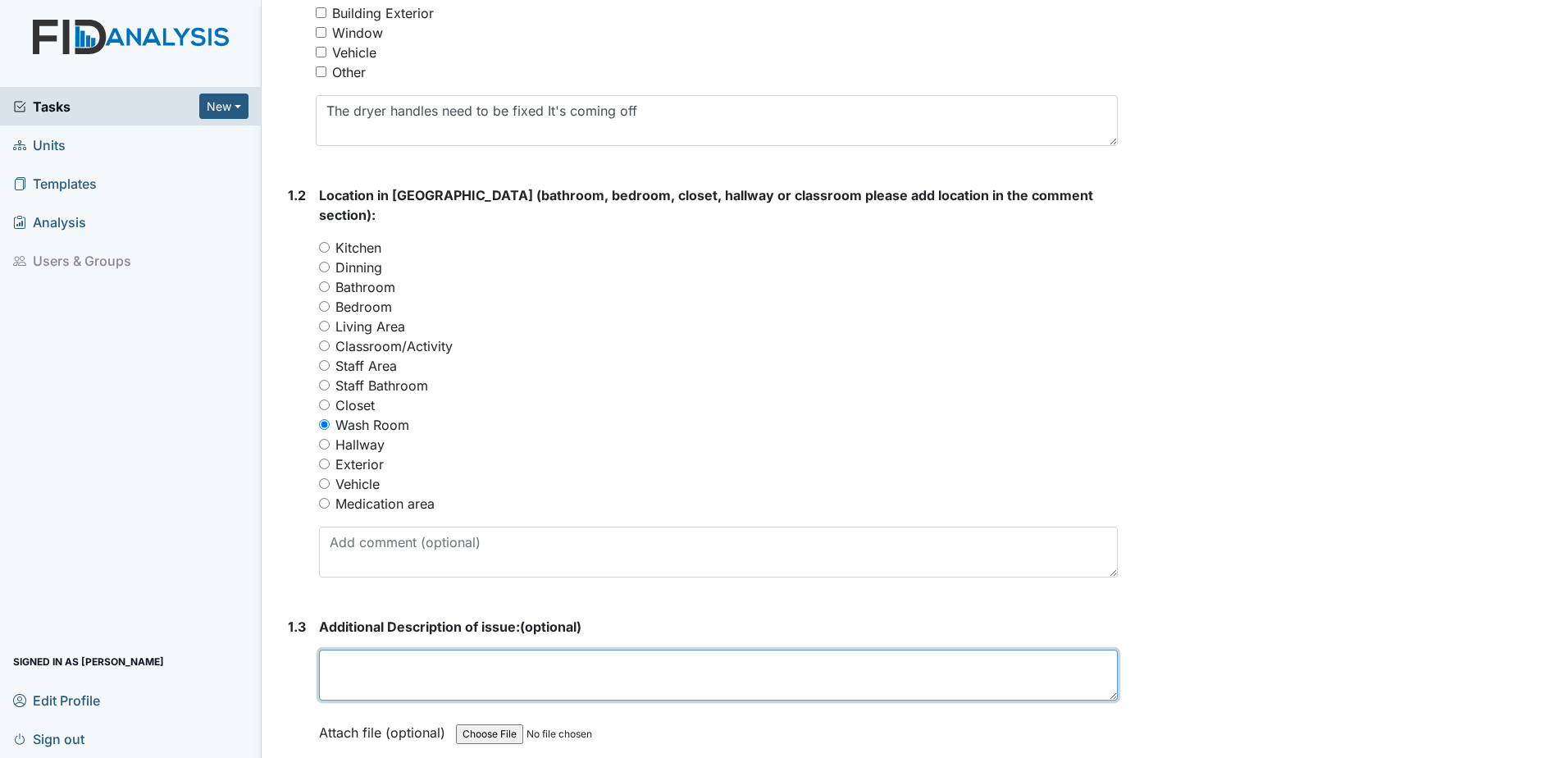
paste textarea "The dryer handles need to be fixed It's coming off"
type textarea "The dryer handles need to be fixed It's coming off"
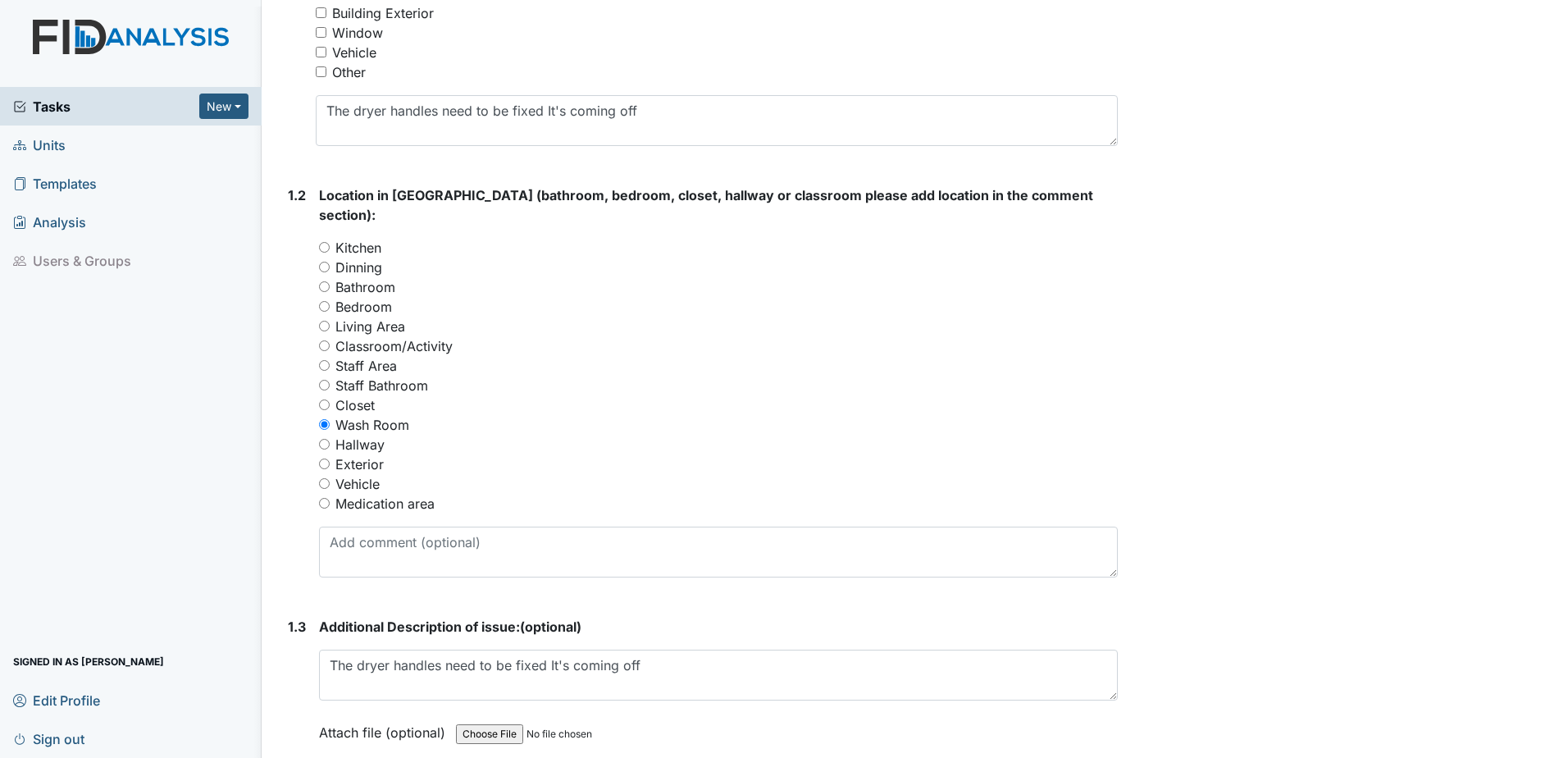
click at [1249, 543] on div "Archive Task × Are you sure you want to archive this task? It will appear as in…" at bounding box center [1346, 371] width 431 height 1701
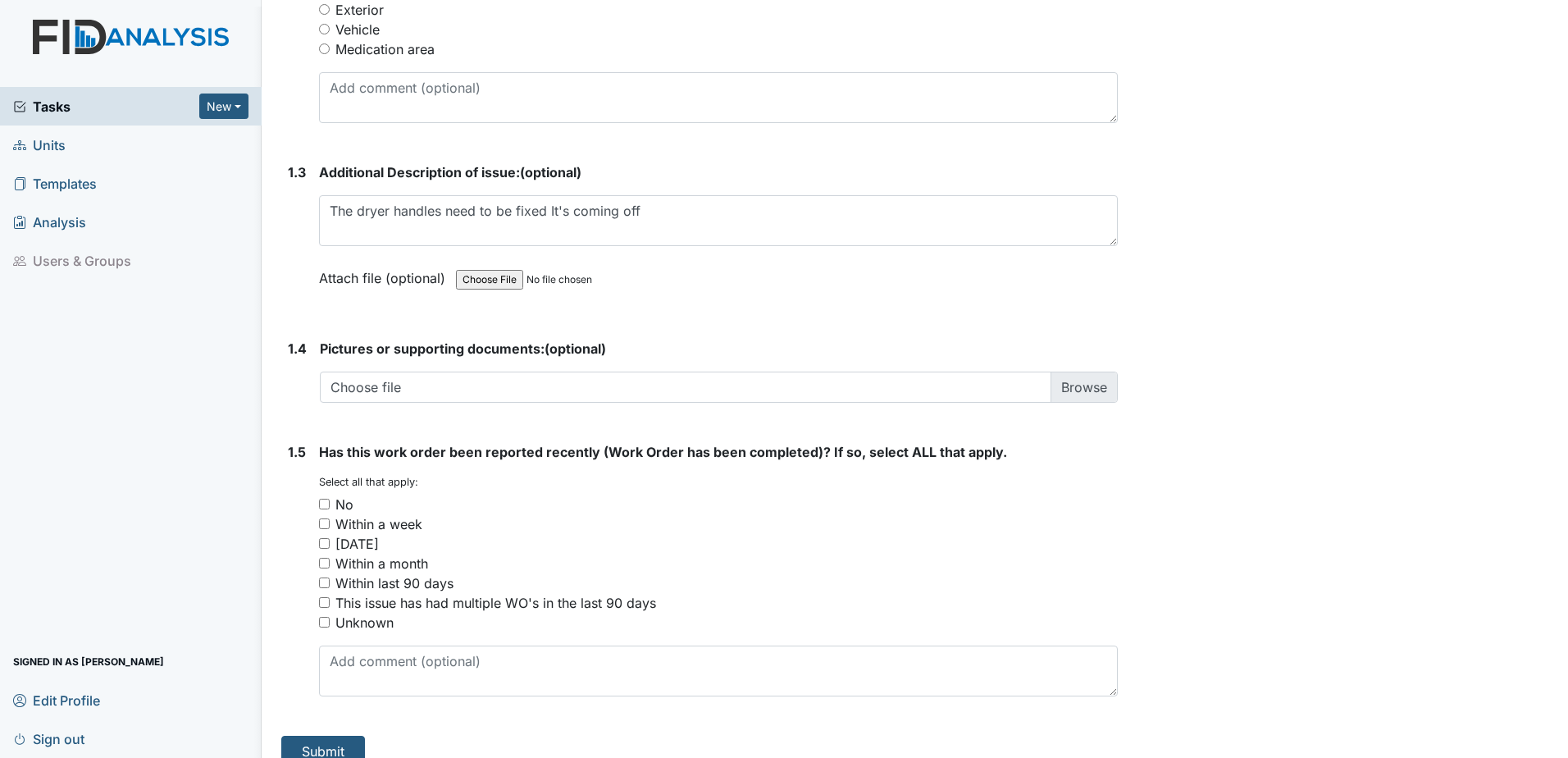
scroll to position [949, 0]
click at [327, 496] on input "No" at bounding box center [324, 502] width 10 height 10
checkbox input "true"
click at [331, 734] on button "Submit" at bounding box center [323, 749] width 83 height 31
